Goal: Check status

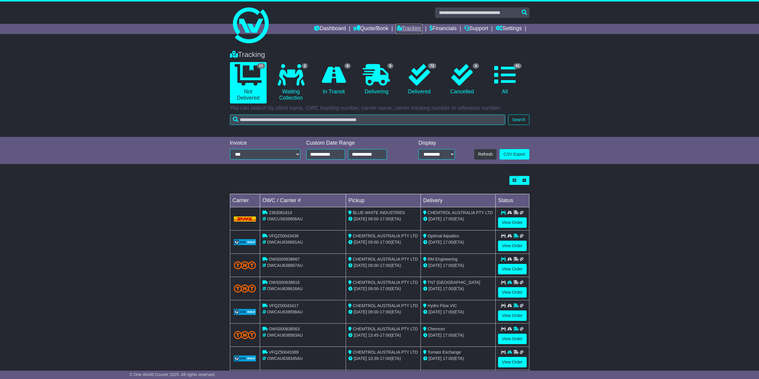
click at [410, 27] on link "Tracking" at bounding box center [409, 29] width 26 height 10
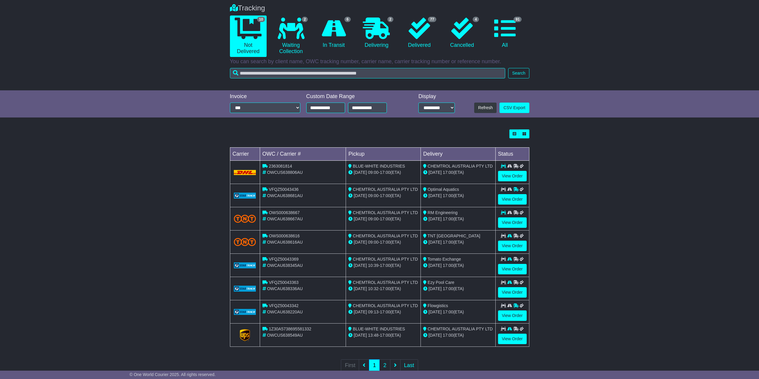
scroll to position [60, 0]
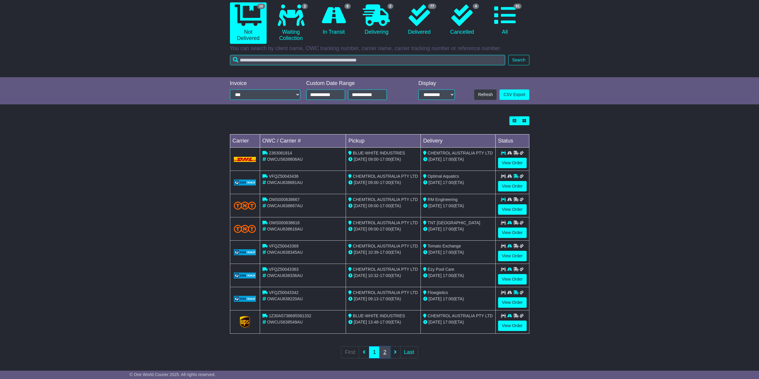
click at [386, 350] on link "2" at bounding box center [384, 352] width 11 height 12
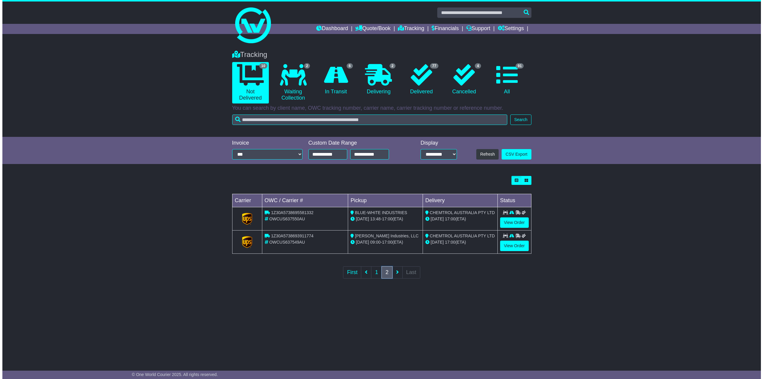
scroll to position [0, 0]
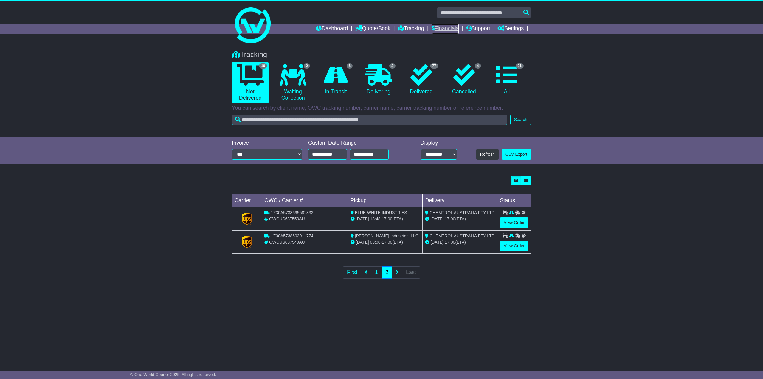
click at [443, 28] on link "Financials" at bounding box center [445, 29] width 27 height 10
